Goal: Information Seeking & Learning: Learn about a topic

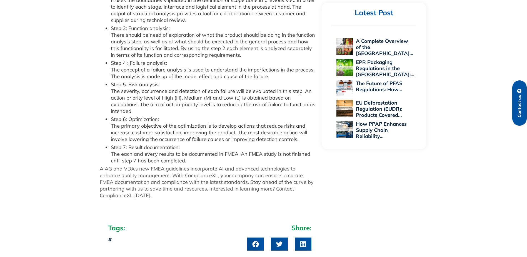
scroll to position [639, 0]
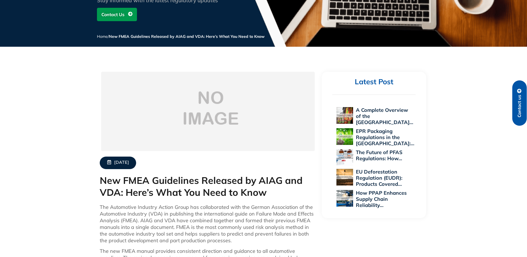
scroll to position [111, 0]
